Goal: Task Accomplishment & Management: Manage account settings

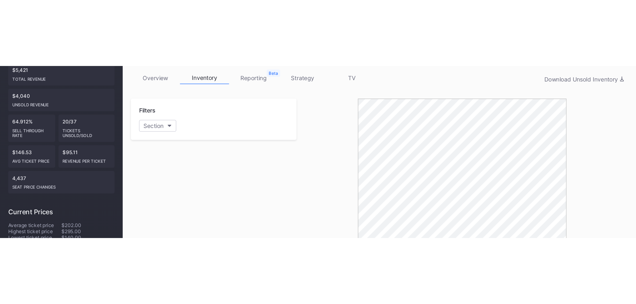
scroll to position [14, 0]
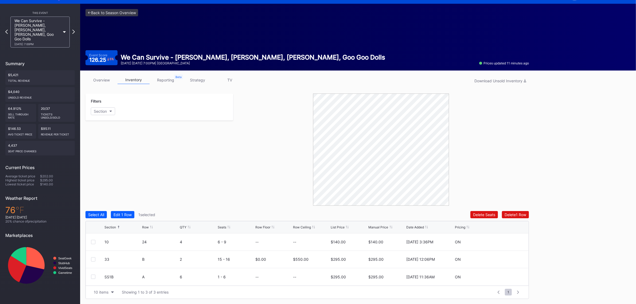
click at [103, 8] on div "<- Back to Season Overview Event Score 126.25 5 % We Can Survive - Ed Sheeran, …" at bounding box center [307, 37] width 454 height 67
click at [103, 12] on link "<- Back to Season Overview" at bounding box center [112, 12] width 53 height 7
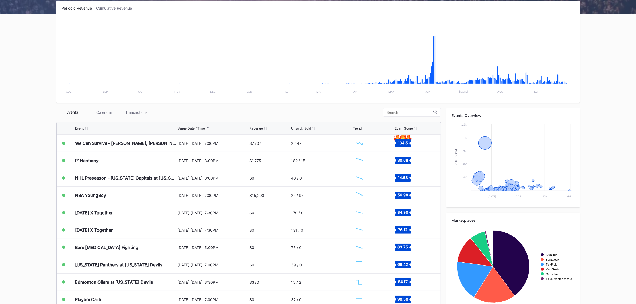
scroll to position [100, 0]
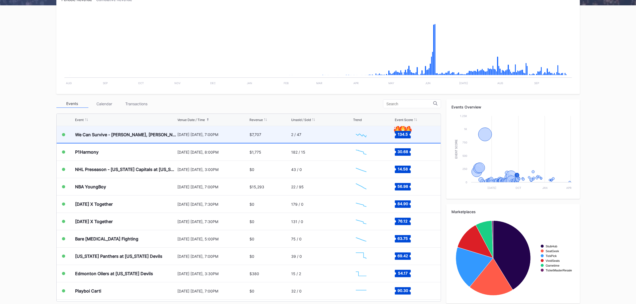
click at [162, 138] on div "We Can Survive - [PERSON_NAME], [PERSON_NAME], [PERSON_NAME], Goo Goo Dolls" at bounding box center [125, 134] width 101 height 17
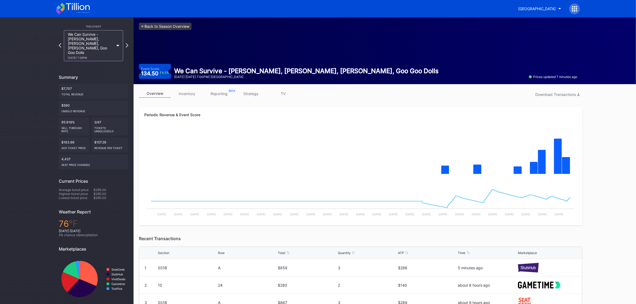
click at [165, 30] on link "<- Back to Season Overview" at bounding box center [165, 26] width 53 height 7
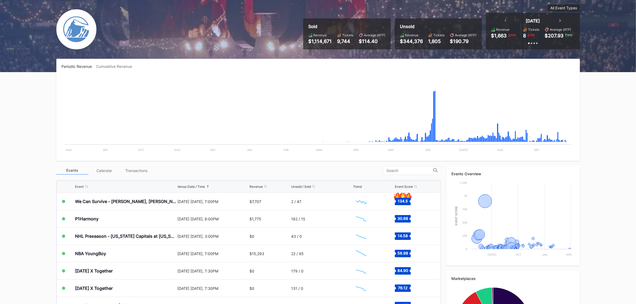
scroll to position [67, 0]
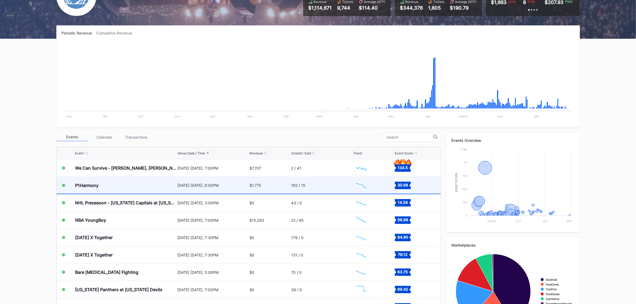
click at [106, 188] on div "P1Harmony" at bounding box center [125, 185] width 101 height 17
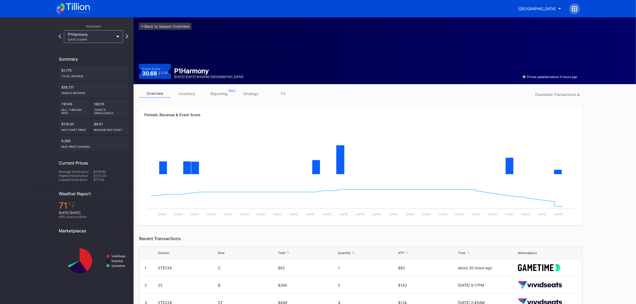
click at [189, 94] on link "inventory" at bounding box center [187, 94] width 32 height 8
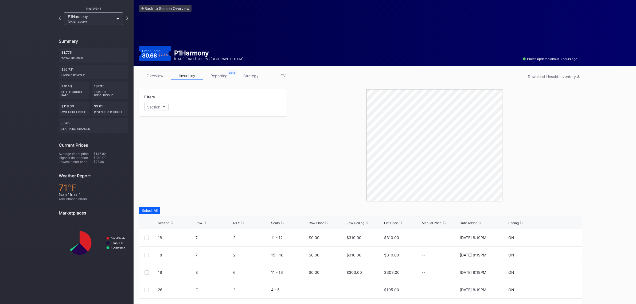
scroll to position [83, 0]
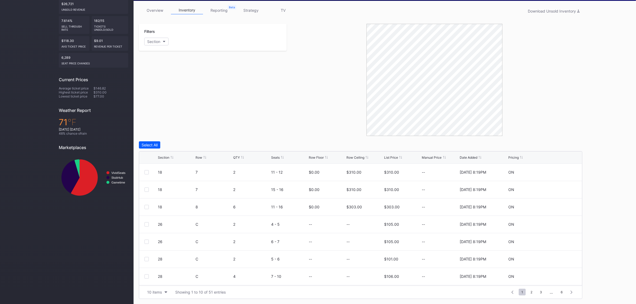
click at [165, 158] on div "Section" at bounding box center [163, 158] width 11 height 4
click at [162, 295] on button "10 items" at bounding box center [157, 292] width 25 height 7
click at [155, 282] on div "200 items" at bounding box center [157, 279] width 25 height 10
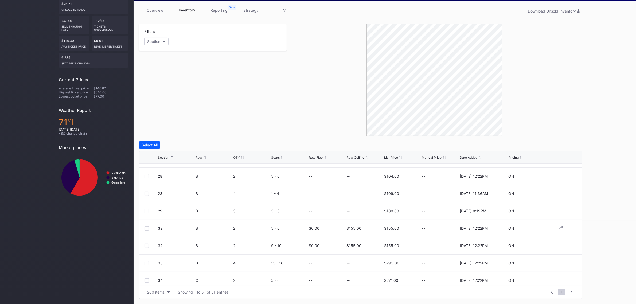
scroll to position [301, 0]
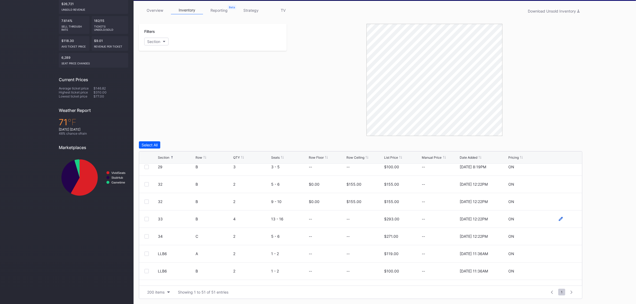
click at [559, 221] on icon at bounding box center [561, 219] width 4 height 4
click at [373, 221] on input at bounding box center [365, 221] width 36 height 10
type input "110"
click at [566, 222] on div "Save" at bounding box center [569, 221] width 9 height 5
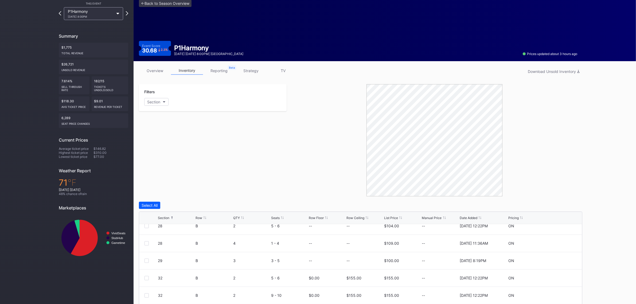
scroll to position [0, 0]
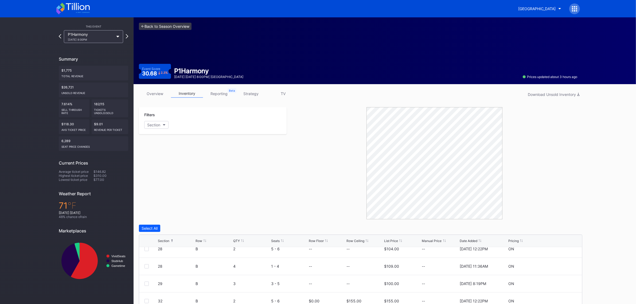
click at [179, 25] on link "<- Back to Season Overview" at bounding box center [165, 26] width 53 height 7
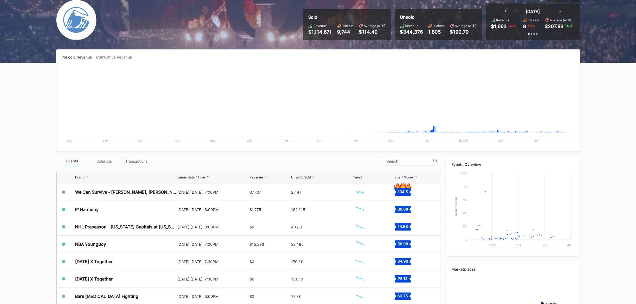
scroll to position [67, 0]
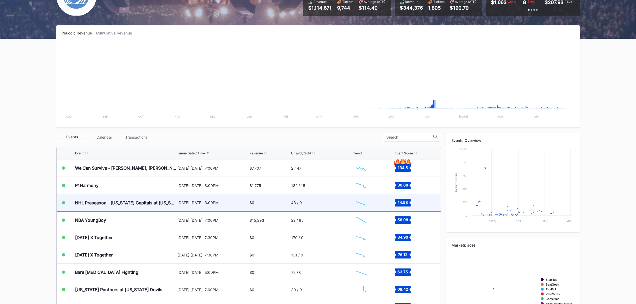
click at [242, 205] on div "[DATE] [DATE], 3:00PM" at bounding box center [213, 202] width 71 height 17
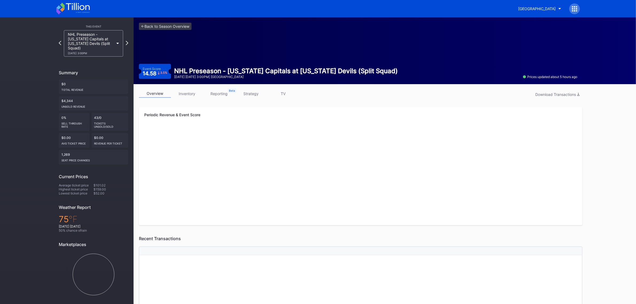
click at [191, 94] on link "inventory" at bounding box center [187, 94] width 32 height 8
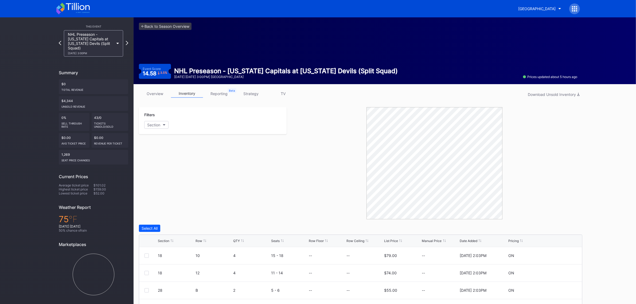
click at [165, 241] on div "Section" at bounding box center [163, 241] width 11 height 4
click at [176, 29] on link "<- Back to Season Overview" at bounding box center [165, 26] width 53 height 7
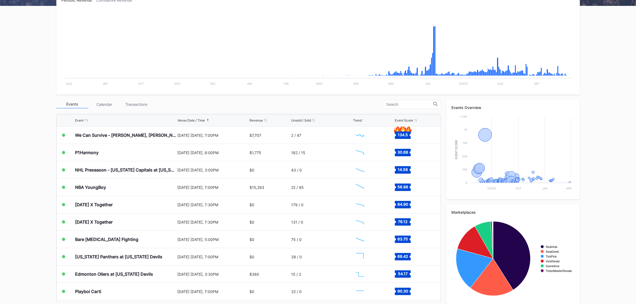
scroll to position [100, 0]
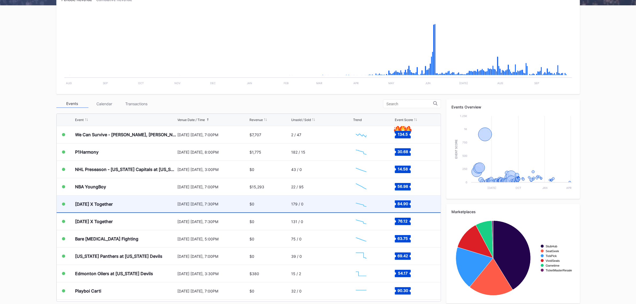
click at [191, 206] on div "[DATE] [DATE], 7:30PM" at bounding box center [213, 204] width 71 height 5
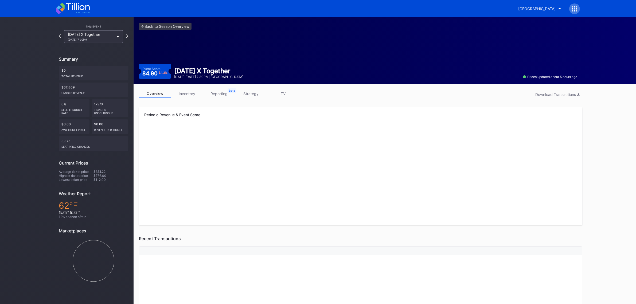
click at [191, 97] on link "inventory" at bounding box center [187, 94] width 32 height 8
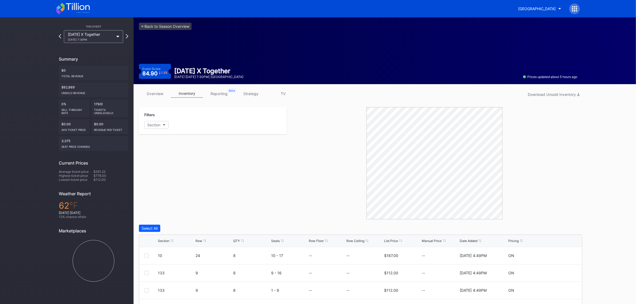
click at [250, 94] on link "strategy" at bounding box center [251, 94] width 32 height 8
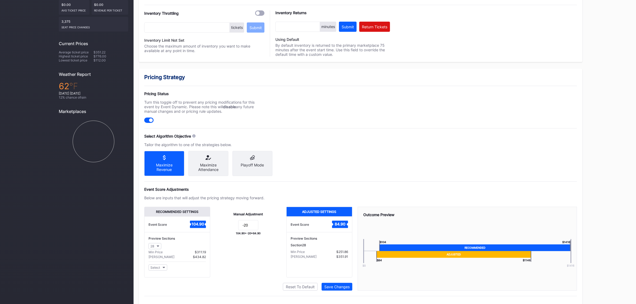
scroll to position [134, 0]
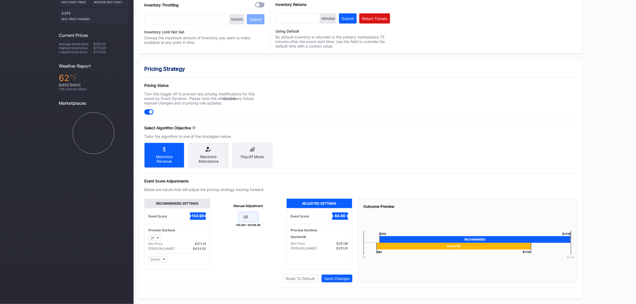
click at [249, 217] on input "-20" at bounding box center [248, 217] width 20 height 10
type input "-30"
click at [339, 280] on div "Save Changes" at bounding box center [337, 278] width 25 height 5
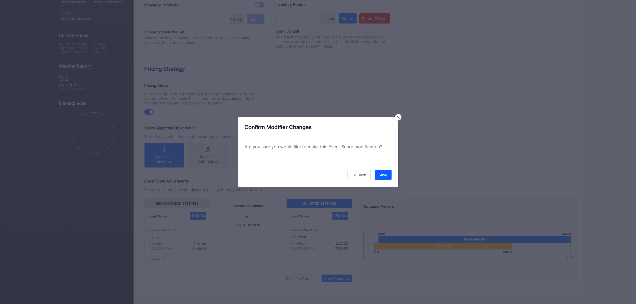
click at [383, 174] on div "Save" at bounding box center [383, 175] width 9 height 5
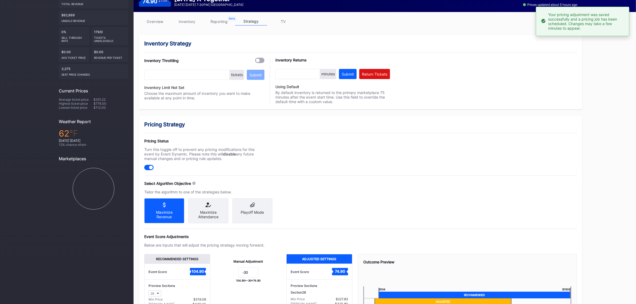
scroll to position [0, 0]
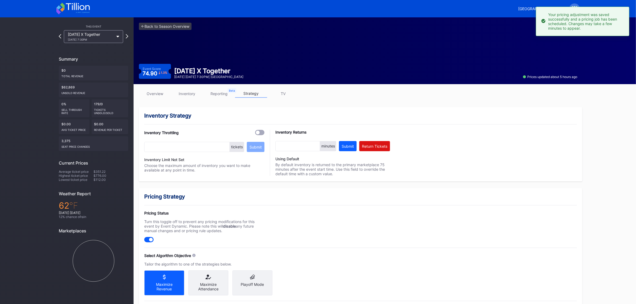
click at [183, 93] on link "inventory" at bounding box center [187, 94] width 32 height 8
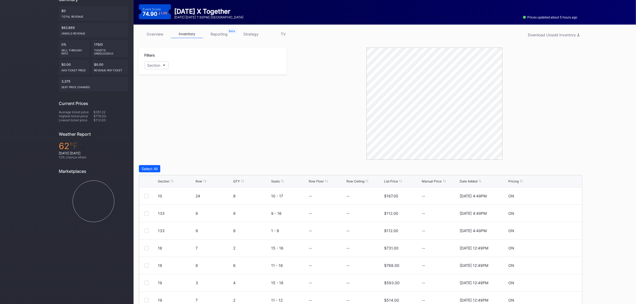
scroll to position [83, 0]
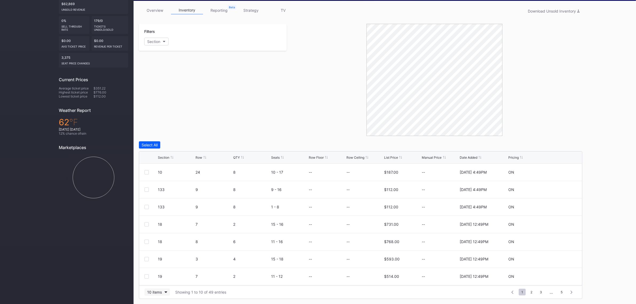
click at [154, 292] on div "10 items" at bounding box center [154, 292] width 15 height 5
click at [154, 272] on div "100 items" at bounding box center [157, 269] width 25 height 10
click at [166, 158] on div "Section" at bounding box center [163, 158] width 11 height 4
click at [559, 189] on icon at bounding box center [561, 190] width 4 height 4
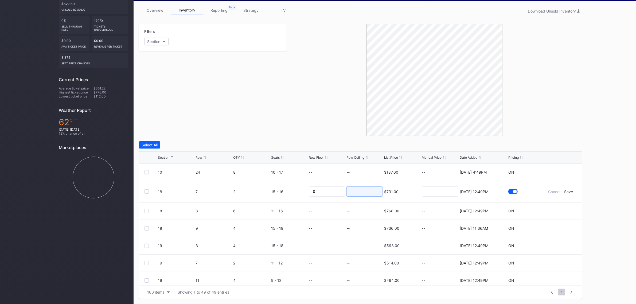
click at [362, 189] on input at bounding box center [365, 192] width 36 height 10
type input "255"
click at [566, 192] on div "Save" at bounding box center [569, 192] width 9 height 5
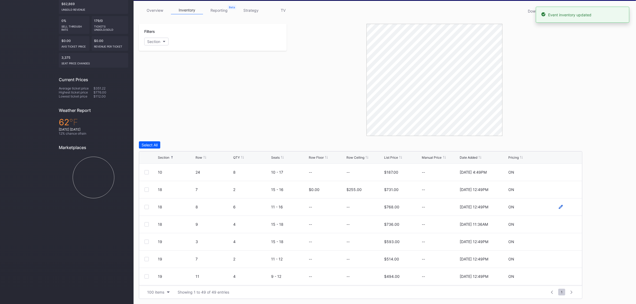
click at [559, 208] on icon at bounding box center [561, 207] width 4 height 4
click at [356, 208] on input at bounding box center [365, 209] width 36 height 10
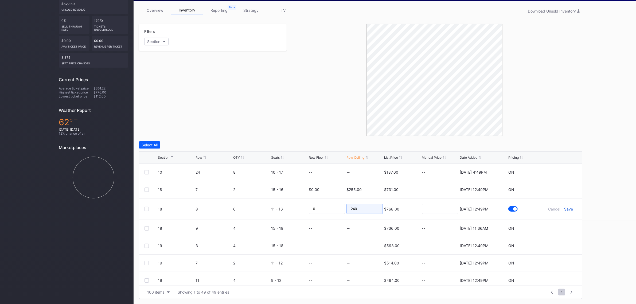
type input "240"
click at [565, 209] on div "Save" at bounding box center [569, 209] width 9 height 5
click at [559, 223] on icon at bounding box center [561, 224] width 4 height 4
click at [360, 225] on input at bounding box center [365, 226] width 36 height 10
type input "210"
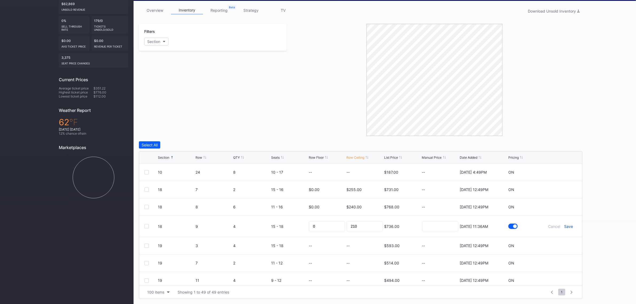
click at [567, 226] on div "Save" at bounding box center [569, 226] width 9 height 5
click at [555, 244] on div "19 3 4 15 - 18 -- -- $593.00 -- [DATE] 12:49PM ON" at bounding box center [360, 241] width 443 height 17
click at [559, 242] on icon at bounding box center [561, 242] width 4 height 4
click at [362, 245] on input at bounding box center [365, 244] width 36 height 10
type input "240"
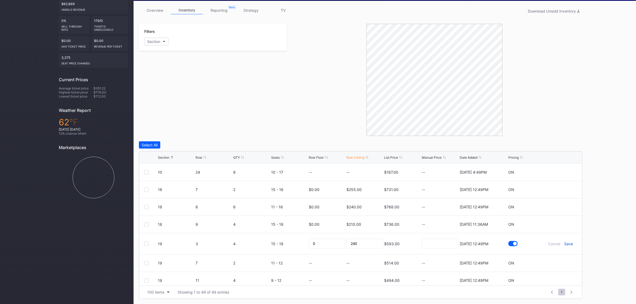
click at [565, 244] on div "Save" at bounding box center [569, 244] width 9 height 5
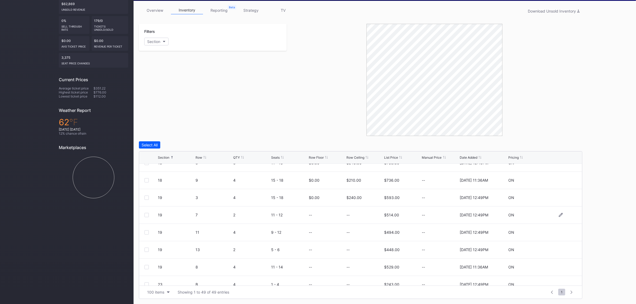
scroll to position [48, 0]
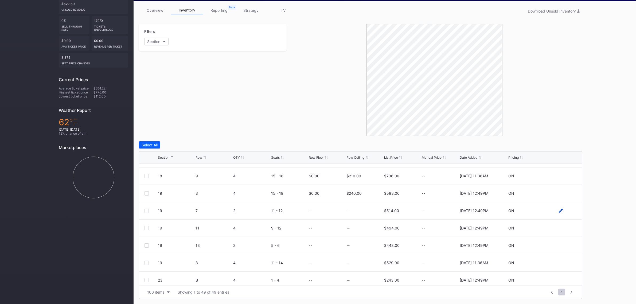
click at [559, 211] on icon at bounding box center [561, 211] width 4 height 4
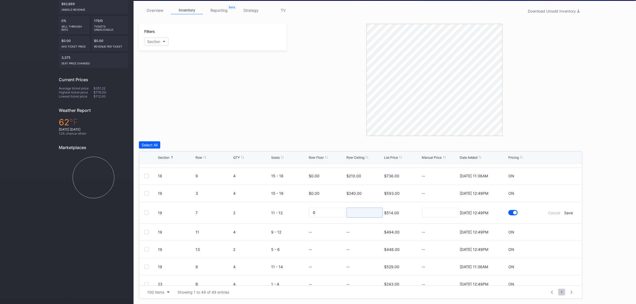
click at [361, 214] on input at bounding box center [365, 213] width 36 height 10
type input "225"
click at [565, 212] on div "Save" at bounding box center [569, 213] width 9 height 5
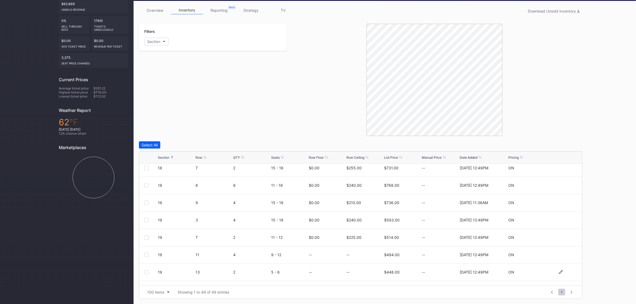
scroll to position [33, 0]
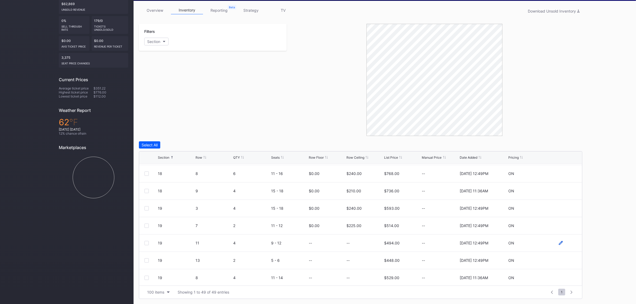
click at [559, 243] on icon at bounding box center [561, 243] width 4 height 4
click at [361, 244] on input at bounding box center [365, 245] width 36 height 10
type input "205"
click at [565, 245] on div "Save" at bounding box center [569, 245] width 9 height 5
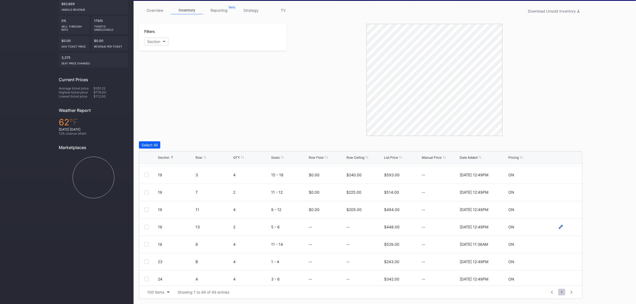
click at [559, 225] on icon at bounding box center [561, 227] width 4 height 4
click at [350, 230] on input at bounding box center [365, 229] width 36 height 10
type input "215"
click at [565, 227] on div "Save" at bounding box center [569, 229] width 9 height 5
click at [559, 262] on icon at bounding box center [561, 262] width 4 height 4
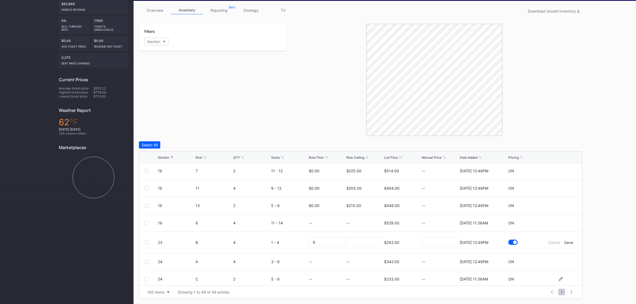
scroll to position [134, 0]
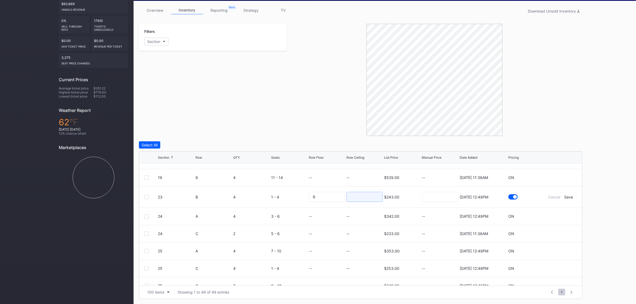
drag, startPoint x: 360, startPoint y: 195, endPoint x: 359, endPoint y: 190, distance: 5.2
click at [360, 195] on input at bounding box center [365, 197] width 36 height 10
type input "165"
click at [565, 197] on div "Save" at bounding box center [569, 197] width 9 height 5
click at [559, 211] on icon at bounding box center [561, 212] width 4 height 4
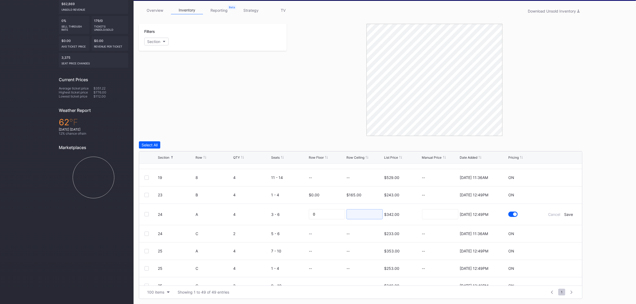
drag, startPoint x: 355, startPoint y: 214, endPoint x: 354, endPoint y: 212, distance: 2.7
click at [355, 214] on input at bounding box center [365, 214] width 36 height 10
type input "155"
click at [565, 215] on div "Save" at bounding box center [569, 214] width 9 height 5
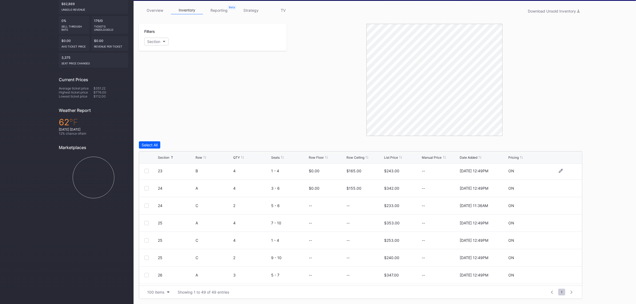
scroll to position [167, 0]
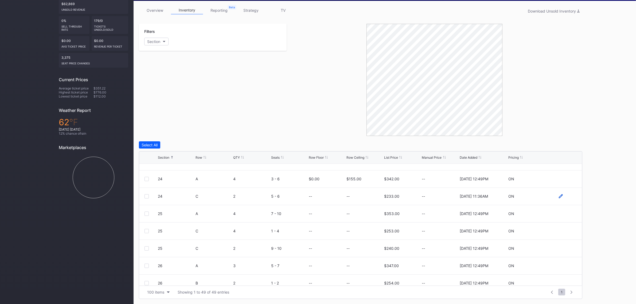
click at [559, 196] on icon at bounding box center [561, 196] width 4 height 4
drag, startPoint x: 365, startPoint y: 200, endPoint x: 365, endPoint y: 189, distance: 11.2
click at [365, 200] on input at bounding box center [365, 198] width 36 height 10
type input "160"
click at [565, 196] on div "Save" at bounding box center [569, 198] width 9 height 5
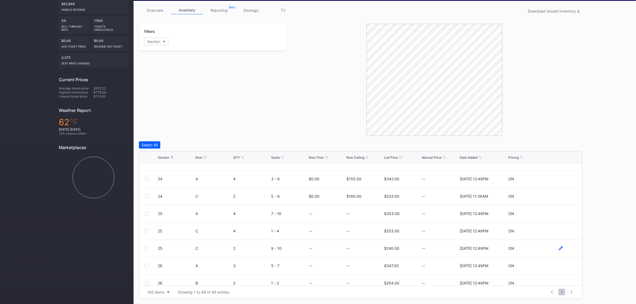
click at [559, 248] on icon at bounding box center [561, 248] width 4 height 4
click at [371, 253] on input at bounding box center [365, 250] width 36 height 10
type input "150"
click at [565, 251] on div "Save" at bounding box center [569, 250] width 9 height 5
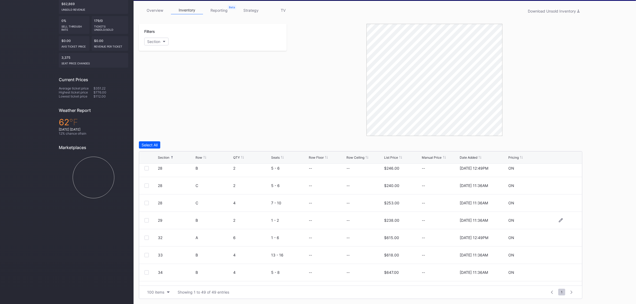
scroll to position [368, 0]
click at [559, 240] on icon at bounding box center [561, 239] width 4 height 4
click at [376, 242] on input at bounding box center [365, 241] width 36 height 10
type input "150"
click at [565, 240] on div "Save" at bounding box center [569, 241] width 9 height 5
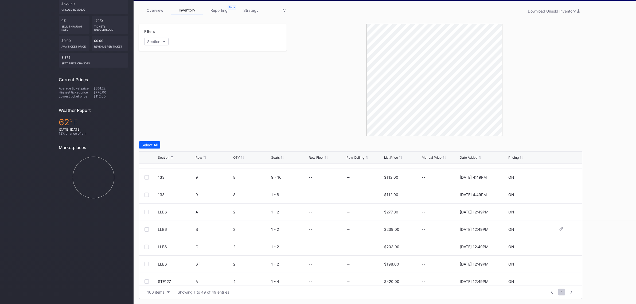
scroll to position [434, 0]
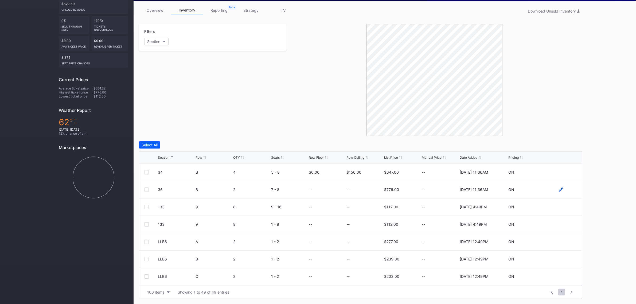
click at [559, 191] on icon at bounding box center [561, 190] width 4 height 4
click at [366, 192] on input at bounding box center [365, 192] width 36 height 10
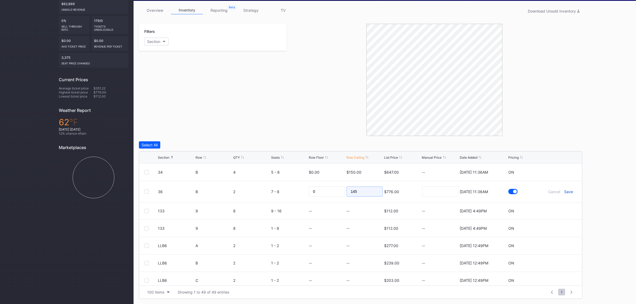
type input "145"
click at [567, 193] on div "Save" at bounding box center [569, 192] width 9 height 5
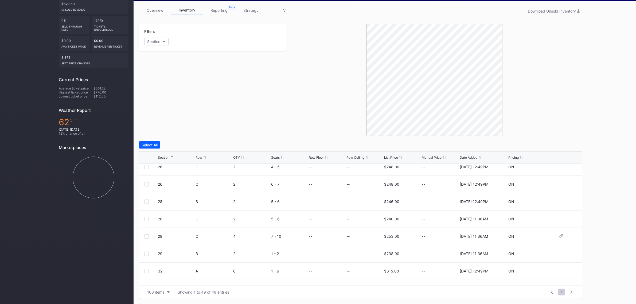
scroll to position [334, 0]
click at [559, 238] on icon at bounding box center [561, 238] width 4 height 4
click at [368, 238] on input at bounding box center [365, 240] width 36 height 10
type input "135"
click at [565, 239] on div "Save" at bounding box center [569, 240] width 9 height 5
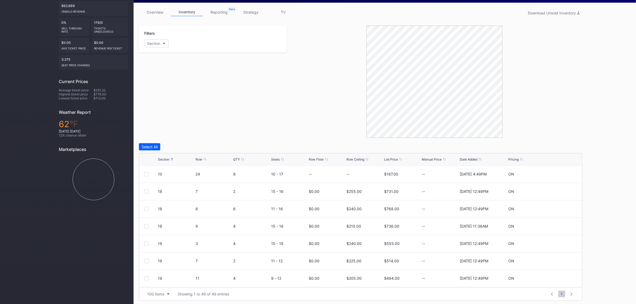
scroll to position [0, 0]
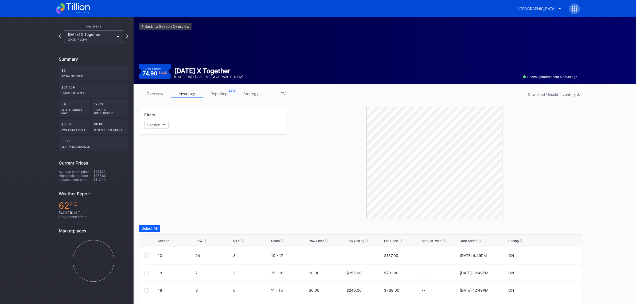
click at [261, 99] on div "overview inventory reporting strategy TV Download Unsold Inventory" at bounding box center [361, 95] width 444 height 11
click at [254, 90] on link "strategy" at bounding box center [251, 94] width 32 height 8
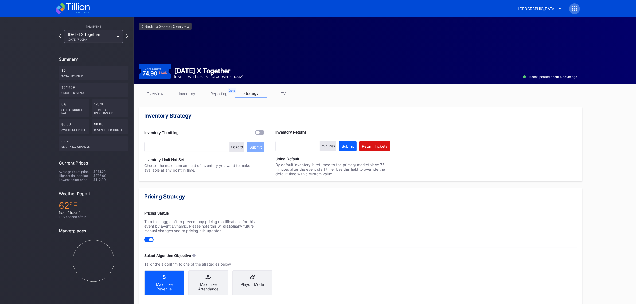
scroll to position [100, 0]
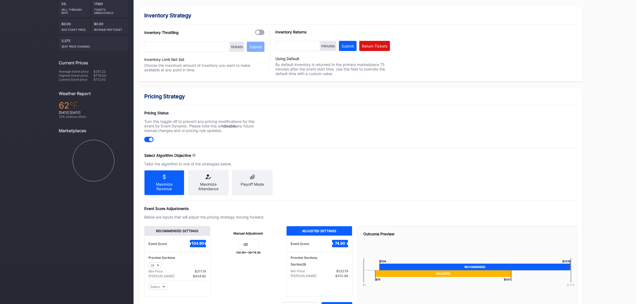
click at [208, 183] on div "Maximize Attendance" at bounding box center [208, 182] width 40 height 25
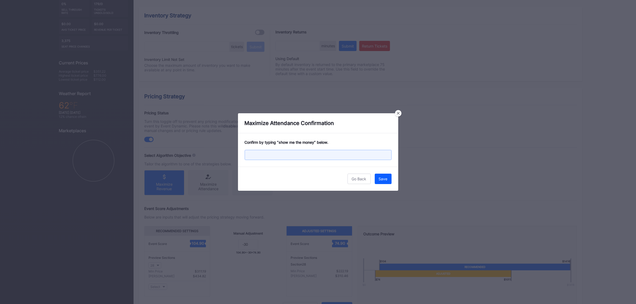
click at [319, 154] on input "text" at bounding box center [318, 155] width 147 height 10
type input "show me the money"
click at [388, 176] on button "Save" at bounding box center [383, 179] width 17 height 10
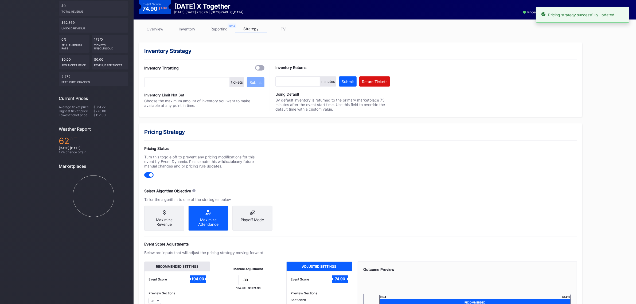
scroll to position [0, 0]
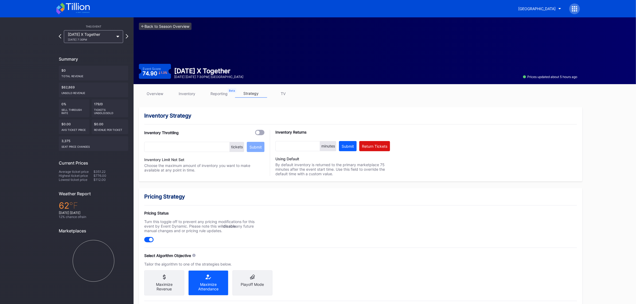
click at [175, 27] on link "<- Back to Season Overview" at bounding box center [165, 26] width 53 height 7
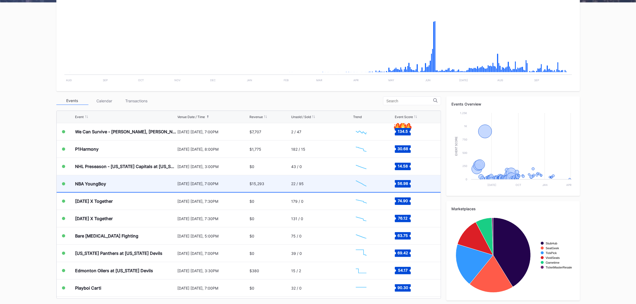
scroll to position [105, 0]
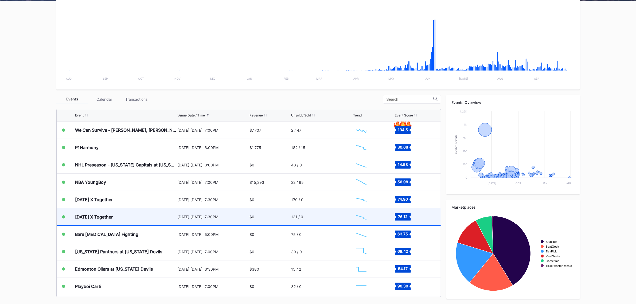
click at [178, 217] on div "[DATE] [DATE], 7:30PM" at bounding box center [213, 217] width 71 height 5
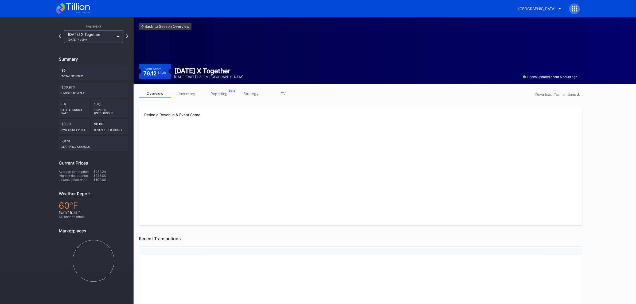
click at [192, 93] on link "inventory" at bounding box center [187, 94] width 32 height 8
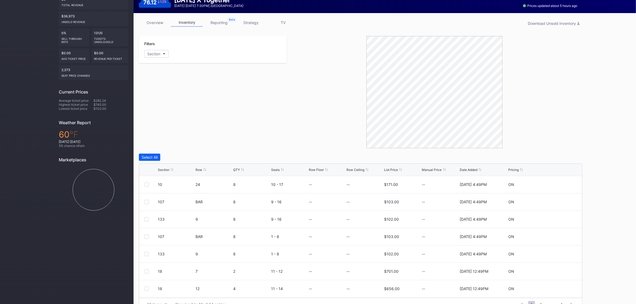
scroll to position [83, 0]
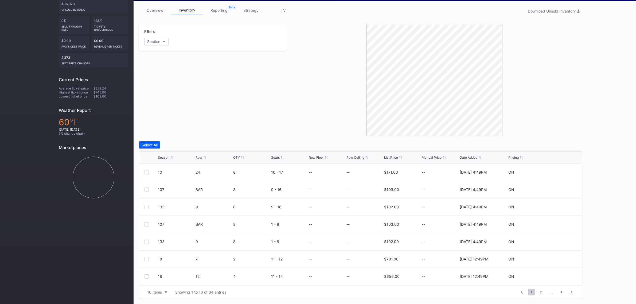
click at [165, 159] on div "Section" at bounding box center [163, 158] width 11 height 4
click at [559, 190] on icon at bounding box center [561, 190] width 4 height 4
click at [364, 192] on input at bounding box center [365, 192] width 36 height 10
type input "240"
click at [568, 192] on div "Save" at bounding box center [569, 192] width 9 height 5
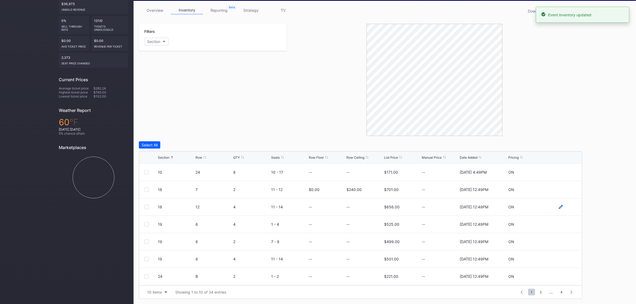
click at [559, 208] on icon at bounding box center [561, 207] width 4 height 4
click at [362, 207] on input at bounding box center [365, 209] width 36 height 10
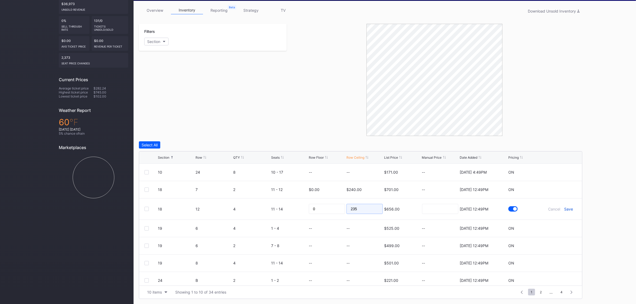
type input "235"
click at [566, 207] on div "Save" at bounding box center [569, 209] width 9 height 5
click at [559, 223] on icon at bounding box center [561, 224] width 4 height 4
drag, startPoint x: 350, startPoint y: 228, endPoint x: 352, endPoint y: 212, distance: 16.1
click at [350, 228] on input at bounding box center [365, 226] width 36 height 10
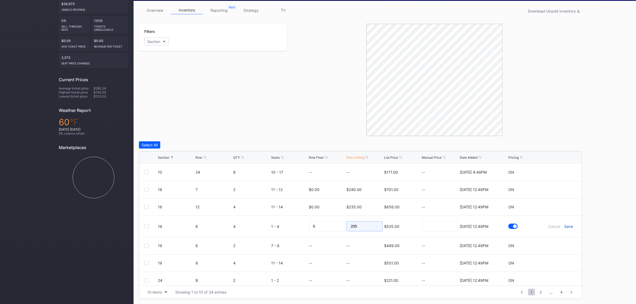
type input "205"
click at [565, 225] on div "Save" at bounding box center [569, 226] width 9 height 5
click at [159, 295] on button "10 items" at bounding box center [157, 292] width 25 height 7
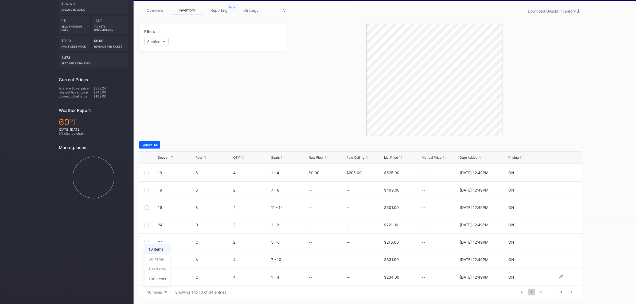
click at [157, 273] on div "100 items" at bounding box center [157, 269] width 25 height 10
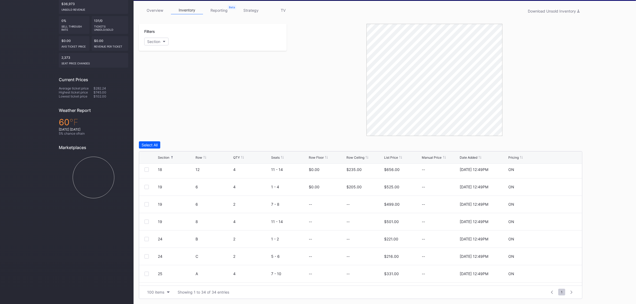
scroll to position [167, 0]
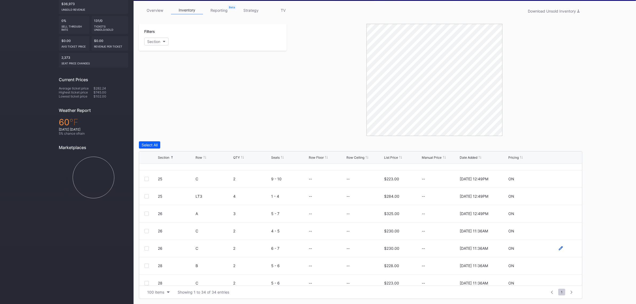
click at [559, 249] on icon at bounding box center [561, 248] width 4 height 4
drag, startPoint x: 361, startPoint y: 254, endPoint x: 358, endPoint y: 249, distance: 5.4
click at [361, 254] on input at bounding box center [365, 250] width 36 height 10
type input "140"
click at [565, 249] on div "Save" at bounding box center [569, 250] width 9 height 5
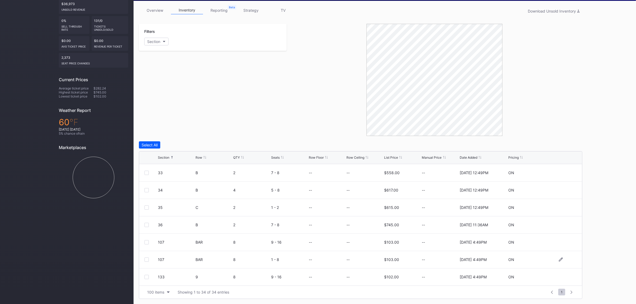
scroll to position [323, 0]
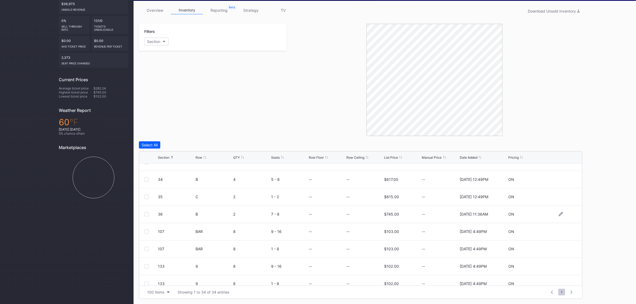
click at [558, 215] on div at bounding box center [561, 214] width 32 height 4
click at [559, 214] on icon at bounding box center [561, 214] width 4 height 4
drag, startPoint x: 364, startPoint y: 215, endPoint x: 361, endPoint y: 208, distance: 7.2
click at [364, 215] on input at bounding box center [365, 216] width 36 height 10
type input "155"
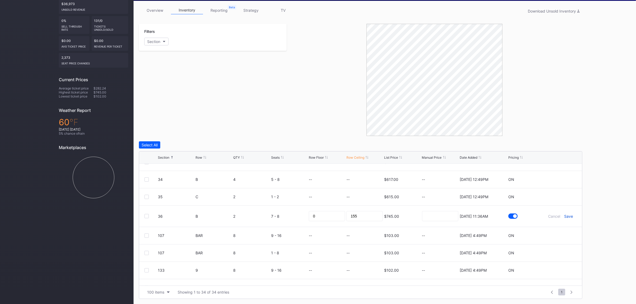
click at [565, 214] on div "Save" at bounding box center [569, 216] width 9 height 5
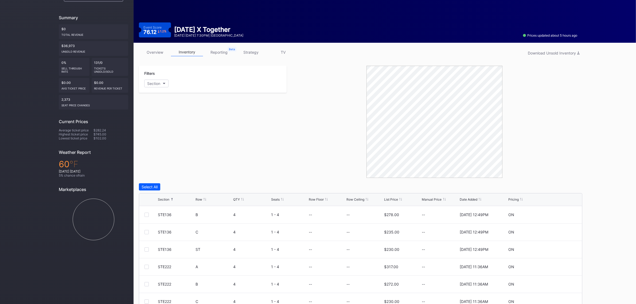
scroll to position [0, 0]
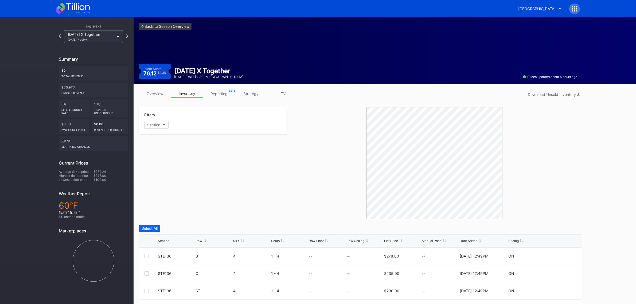
click at [249, 93] on link "strategy" at bounding box center [251, 94] width 32 height 8
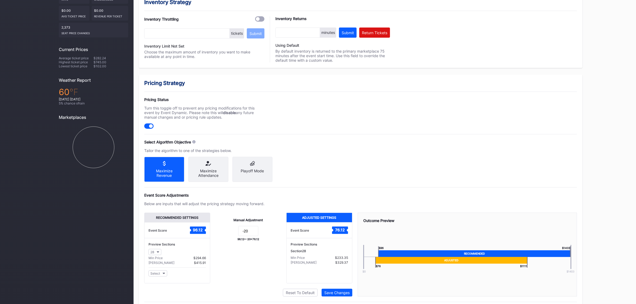
scroll to position [134, 0]
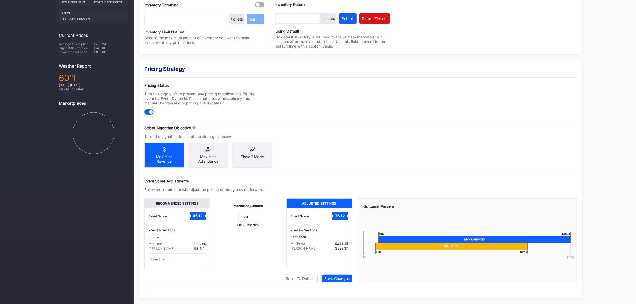
click at [212, 147] on icon at bounding box center [209, 149] width 32 height 5
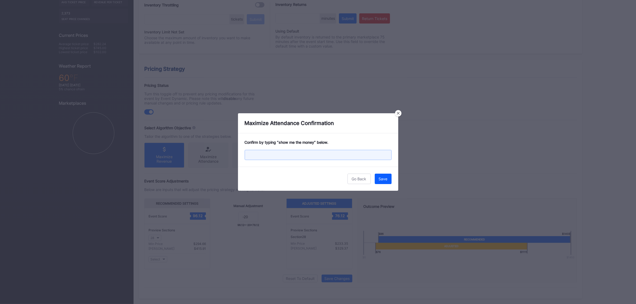
click at [269, 153] on input "text" at bounding box center [318, 155] width 147 height 10
type input "show me the money"
click at [380, 176] on button "Save" at bounding box center [383, 179] width 17 height 10
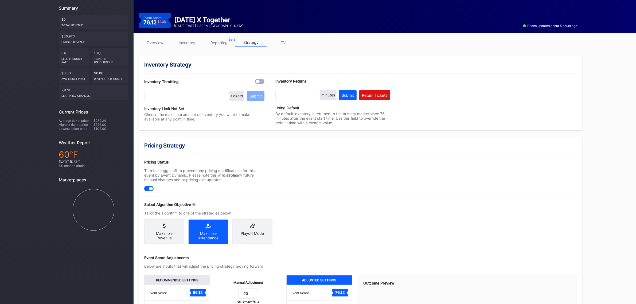
scroll to position [0, 0]
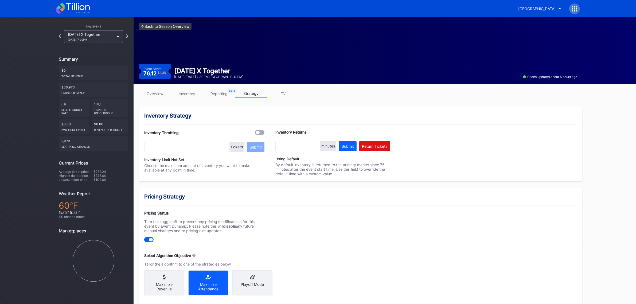
click at [167, 27] on link "<- Back to Season Overview" at bounding box center [165, 26] width 53 height 7
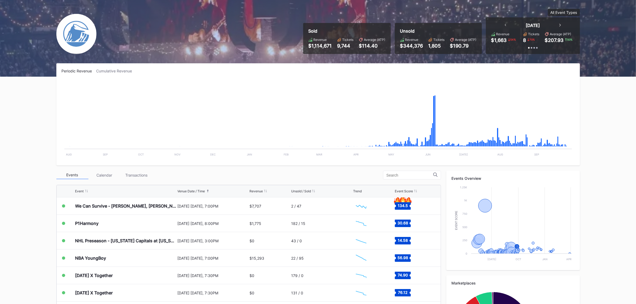
scroll to position [67, 0]
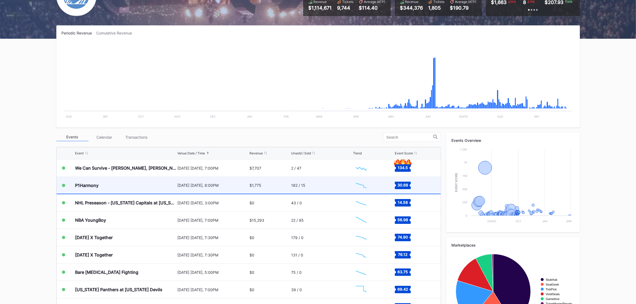
click at [160, 188] on div "P1Harmony" at bounding box center [125, 185] width 101 height 17
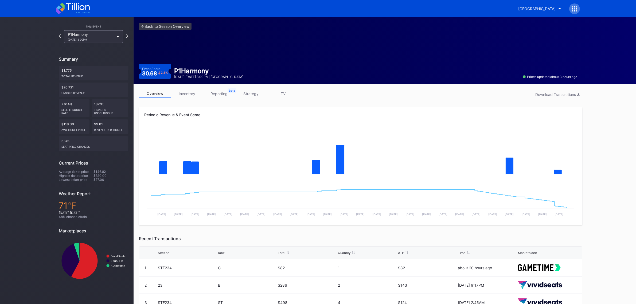
click at [245, 94] on link "strategy" at bounding box center [251, 94] width 32 height 8
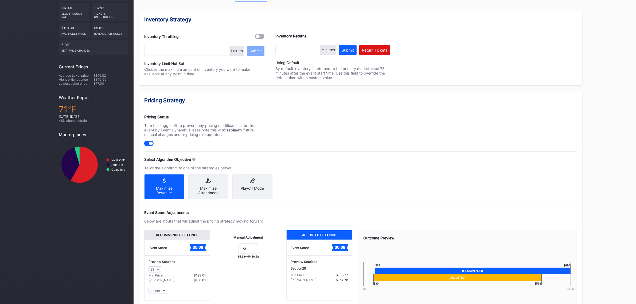
scroll to position [100, 0]
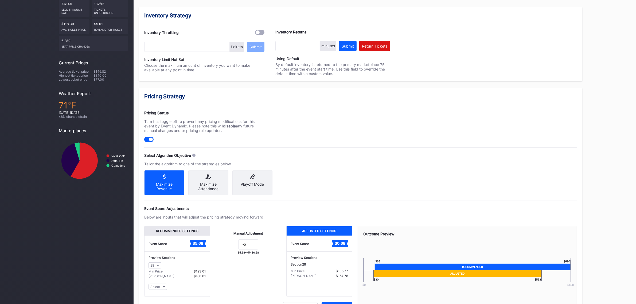
click at [217, 188] on div "Maximize Attendance" at bounding box center [209, 186] width 32 height 9
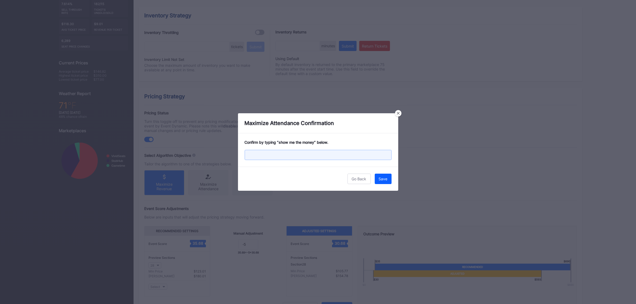
click at [281, 150] on input "text" at bounding box center [318, 155] width 147 height 10
type input "show me the money"
click at [388, 176] on button "Save" at bounding box center [383, 179] width 17 height 10
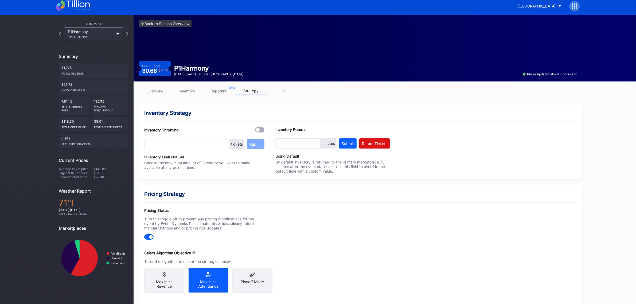
scroll to position [0, 0]
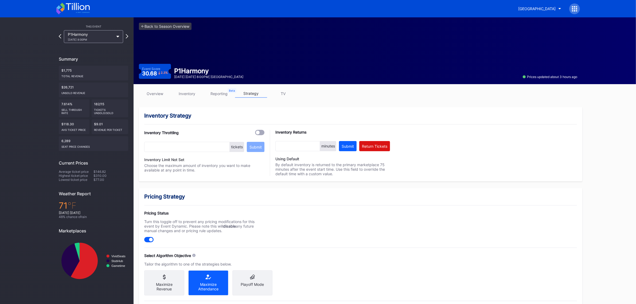
click at [177, 22] on div "<- Back to Season Overview Event Score 30.68 2.3 % P1Harmony [DATE] [DATE] 8:00…" at bounding box center [358, 50] width 449 height 67
click at [176, 25] on link "<- Back to Season Overview" at bounding box center [165, 26] width 53 height 7
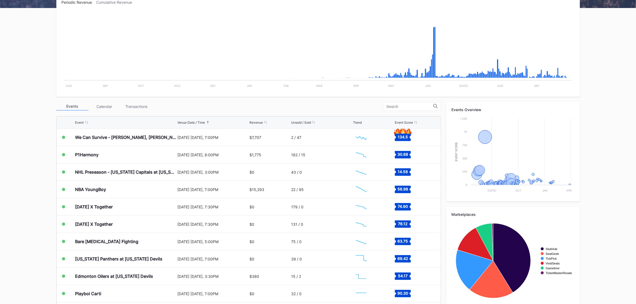
scroll to position [100, 0]
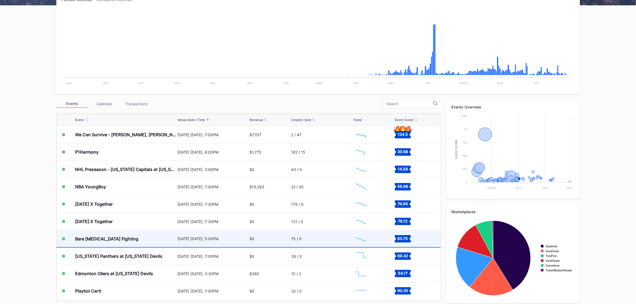
click at [118, 237] on div "Bare [MEDICAL_DATA] Fighting" at bounding box center [106, 238] width 63 height 5
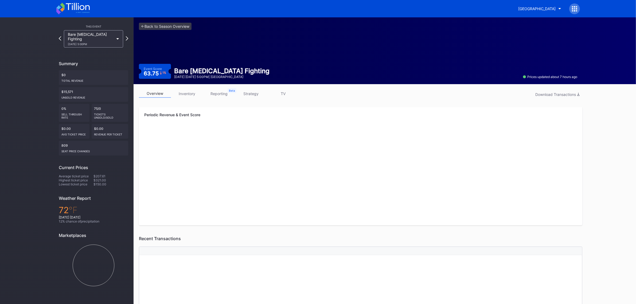
click at [255, 93] on link "strategy" at bounding box center [251, 94] width 32 height 8
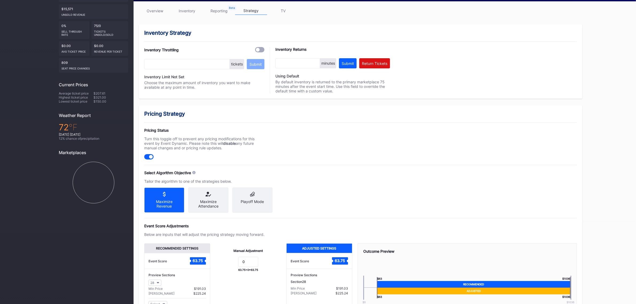
scroll to position [113, 0]
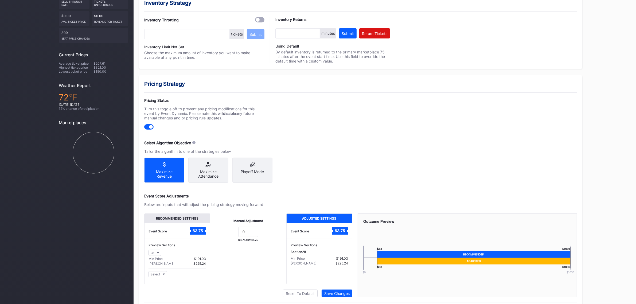
click at [218, 169] on div "Maximize Attendance" at bounding box center [208, 170] width 40 height 25
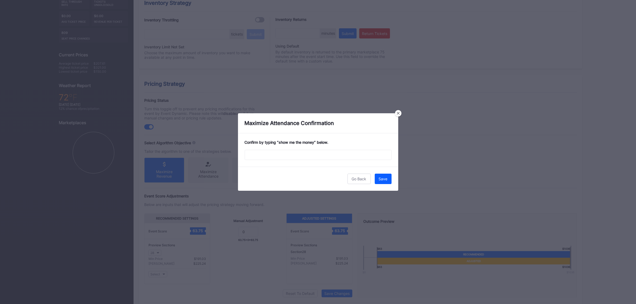
click at [327, 161] on div "Confirm by typing “ show me the money ” below." at bounding box center [318, 149] width 160 height 33
click at [326, 156] on input "text" at bounding box center [318, 155] width 147 height 10
type input "show me the money"
click at [388, 182] on button "Save" at bounding box center [383, 179] width 17 height 10
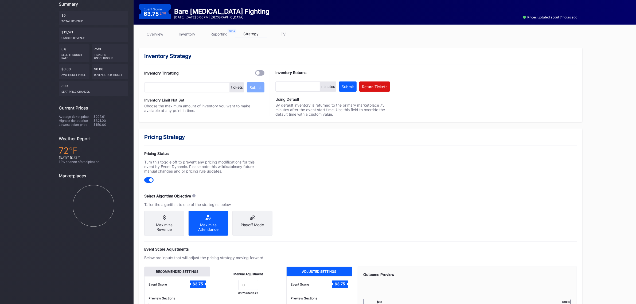
scroll to position [0, 0]
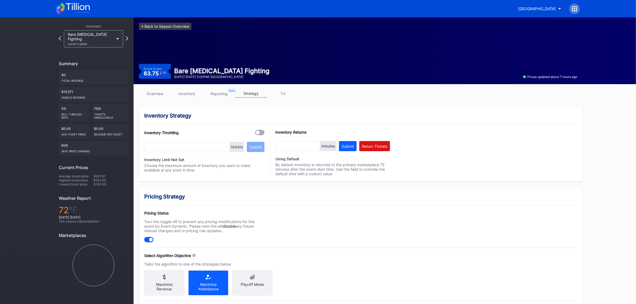
click at [176, 29] on link "<- Back to Season Overview" at bounding box center [165, 26] width 53 height 7
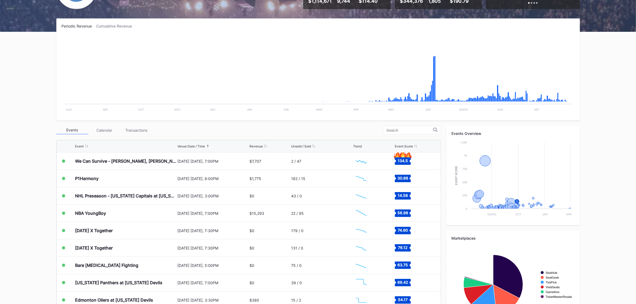
scroll to position [100, 0]
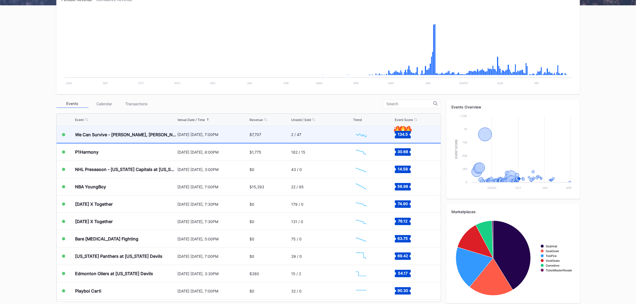
click at [146, 137] on div "We Can Survive - [PERSON_NAME], [PERSON_NAME], [PERSON_NAME], Goo Goo Dolls" at bounding box center [125, 134] width 101 height 17
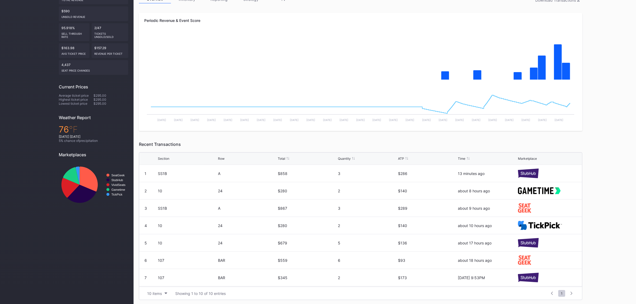
scroll to position [95, 0]
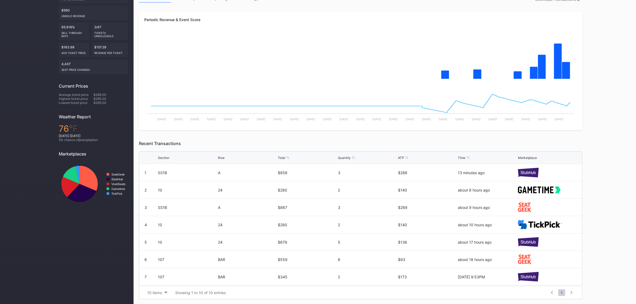
click at [161, 288] on div "10 items Showing 1 to 10 of 10 entries 1 ... -1 0 1 2 3 ... 1" at bounding box center [360, 292] width 443 height 13
click at [161, 291] on div "10 items" at bounding box center [154, 293] width 15 height 5
click at [157, 270] on div "100 items" at bounding box center [157, 269] width 17 height 5
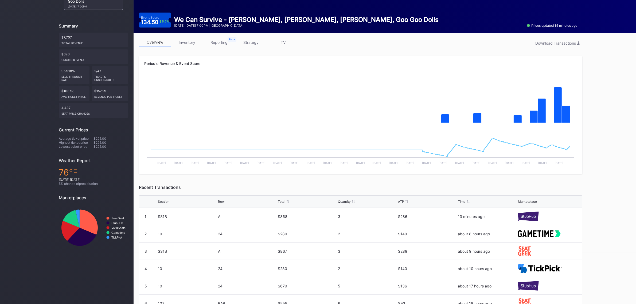
scroll to position [0, 0]
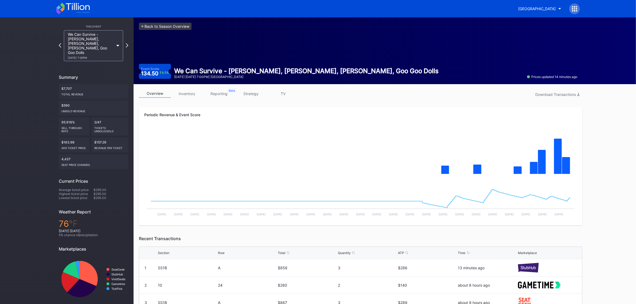
click at [157, 28] on link "<- Back to Season Overview" at bounding box center [165, 26] width 53 height 7
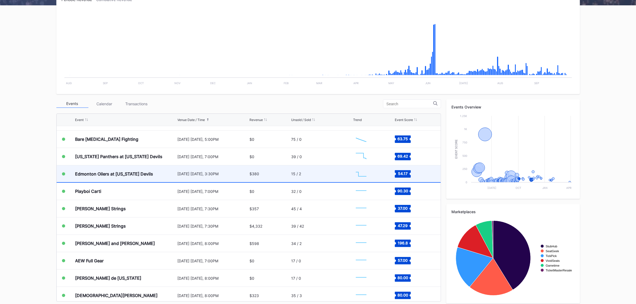
scroll to position [934, 0]
